Goal: Transaction & Acquisition: Purchase product/service

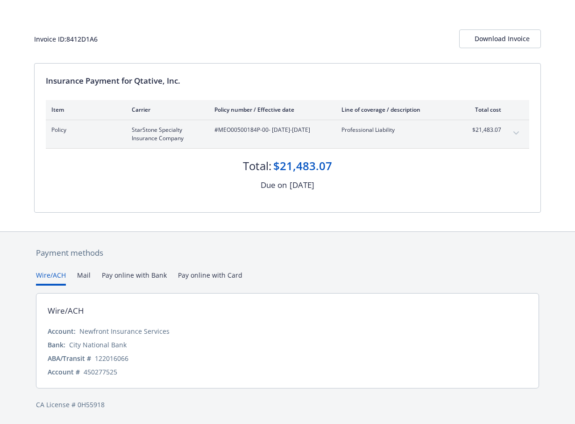
scroll to position [34, 0]
click at [488, 43] on div "Download Invoice" at bounding box center [500, 39] width 51 height 18
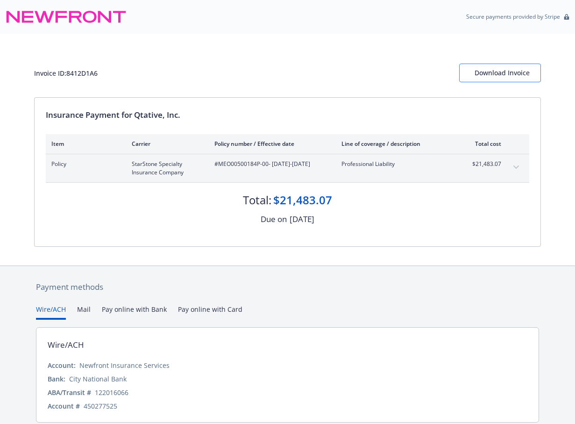
click at [487, 74] on div "Download Invoice" at bounding box center [500, 73] width 51 height 18
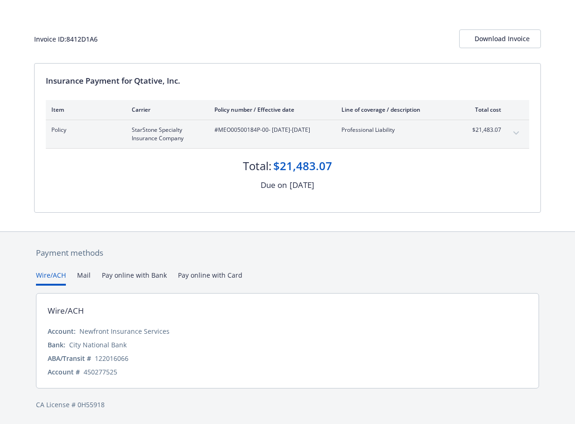
scroll to position [34, 0]
click at [519, 38] on div "Download Invoice" at bounding box center [500, 39] width 51 height 18
click at [513, 132] on button "expand content" at bounding box center [516, 133] width 15 height 15
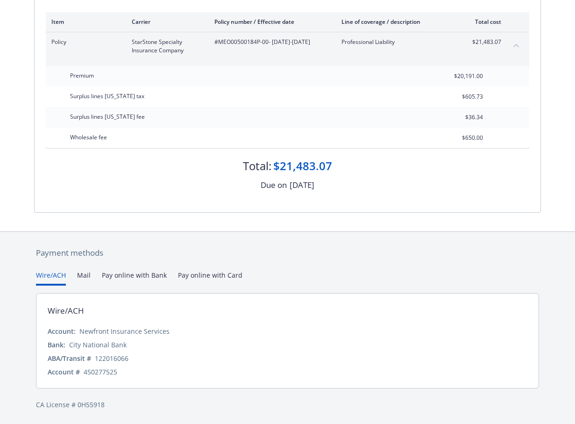
scroll to position [121, 0]
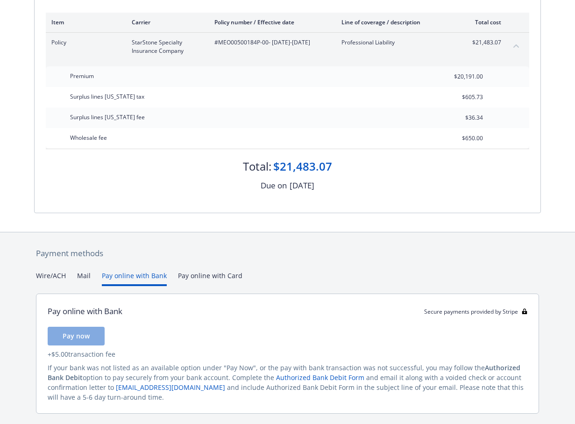
click at [147, 273] on button "Pay online with Bank" at bounding box center [134, 277] width 65 height 15
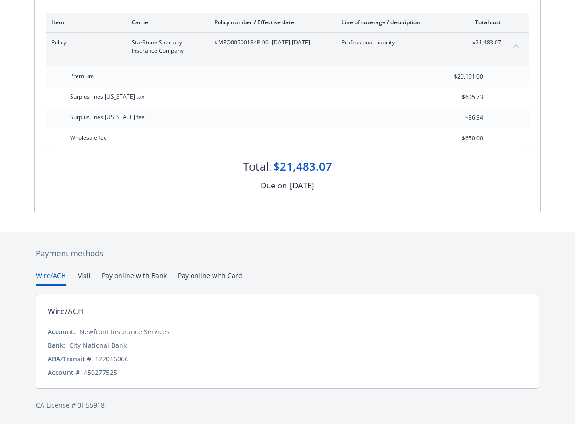
click at [45, 273] on button "Wire/ACH" at bounding box center [51, 277] width 30 height 15
drag, startPoint x: 130, startPoint y: 356, endPoint x: 96, endPoint y: 359, distance: 33.8
click at [96, 359] on div "ABA/Transit # [US_BANK_ROUTING_MICR]" at bounding box center [288, 359] width 480 height 10
copy div "122016066"
click at [85, 371] on div "Account # 450277525" at bounding box center [288, 372] width 480 height 10
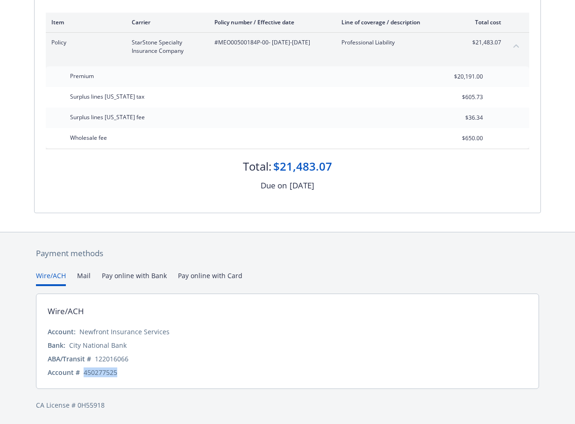
copy div "450277525"
drag, startPoint x: 259, startPoint y: 41, endPoint x: 265, endPoint y: 42, distance: 5.7
click at [259, 41] on span "#MEO00500184P-00 - 08/05/2025-08/05/2026" at bounding box center [270, 42] width 112 height 8
drag, startPoint x: 269, startPoint y: 40, endPoint x: 214, endPoint y: 40, distance: 54.2
click at [214, 40] on span "#MEO00500184P-00 - 08/05/2025-08/05/2026" at bounding box center [270, 42] width 112 height 8
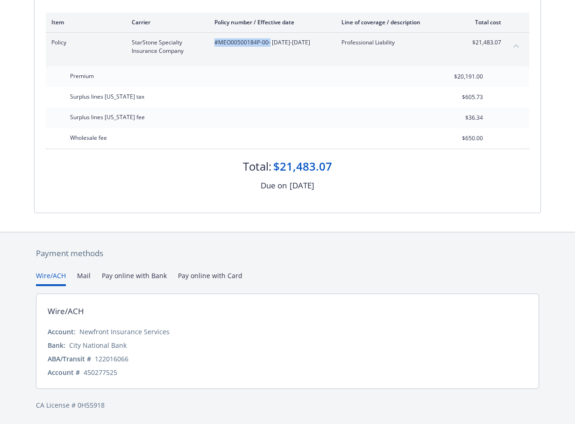
copy span "#MEO00500184P-00"
click at [247, 47] on span "#MEO00500184P-00 - 08/05/2025-08/05/2026" at bounding box center [270, 42] width 112 height 8
drag, startPoint x: 247, startPoint y: 50, endPoint x: 214, endPoint y: 44, distance: 33.7
click at [209, 41] on div "Policy StarStone Specialty Insurance Company #MEO00500184P-00 - 08/05/2025-08/0…" at bounding box center [276, 46] width 450 height 17
copy span "#MEO00500184P-00 - 08/05/2025-08/05/2026"
